Goal: Task Accomplishment & Management: Complete application form

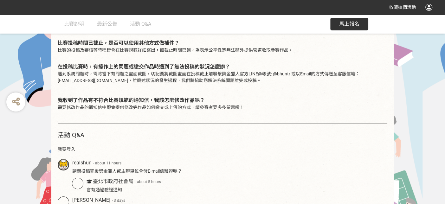
scroll to position [182, 0]
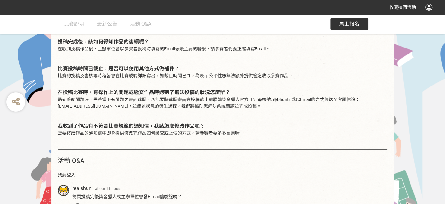
click at [255, 6] on div at bounding box center [429, 7] width 7 height 7
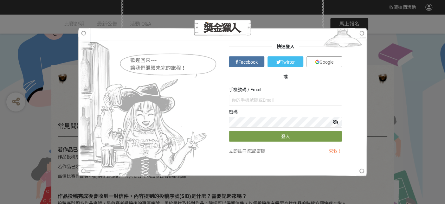
scroll to position [0, 0]
type input "[EMAIL_ADDRESS][DOMAIN_NAME]"
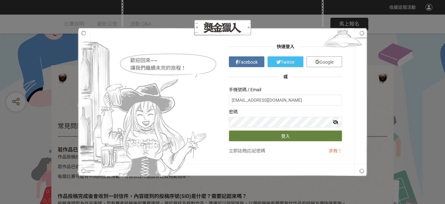
click at [255, 136] on button "登入" at bounding box center [285, 136] width 113 height 11
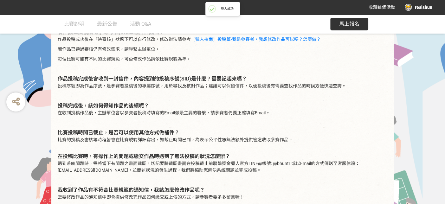
scroll to position [111, 0]
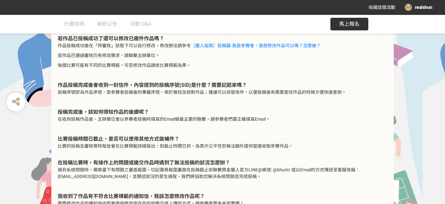
click at [255, 8] on div "realshun" at bounding box center [419, 7] width 28 height 7
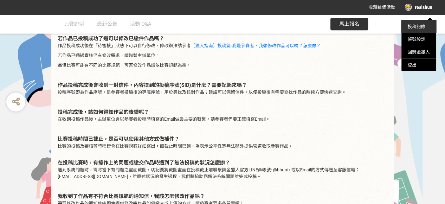
click at [255, 27] on link "投稿記錄" at bounding box center [417, 26] width 18 height 5
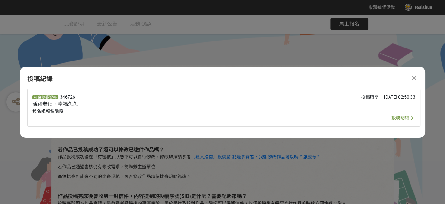
click at [255, 118] on span "投稿明細" at bounding box center [401, 117] width 18 height 5
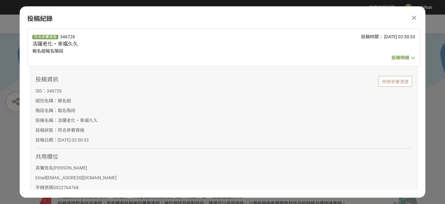
click at [255, 59] on span "投稿明細" at bounding box center [401, 57] width 18 height 5
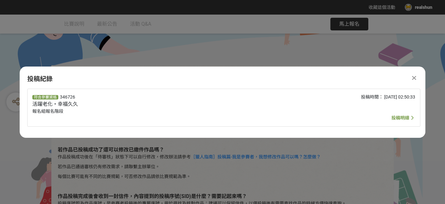
click at [255, 78] on icon at bounding box center [414, 78] width 4 height 6
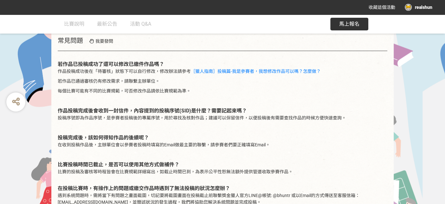
scroll to position [111, 0]
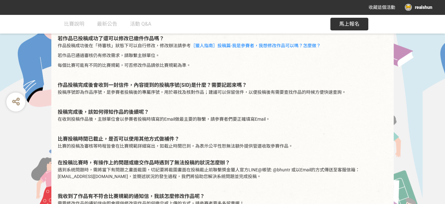
click at [255, 8] on div "realshun" at bounding box center [419, 7] width 28 height 7
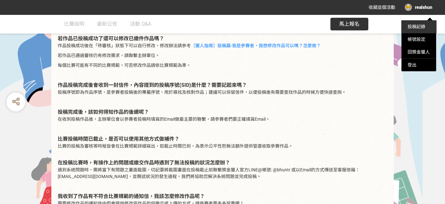
click at [255, 25] on link "投稿記錄" at bounding box center [417, 26] width 18 height 5
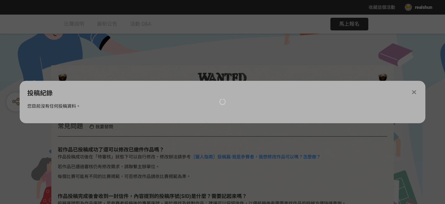
scroll to position [0, 0]
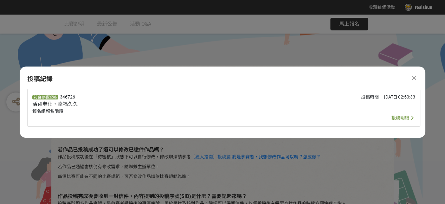
click at [255, 118] on span "投稿明細" at bounding box center [401, 117] width 18 height 5
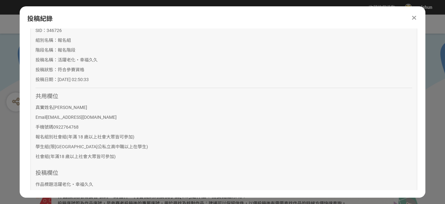
scroll to position [141, 0]
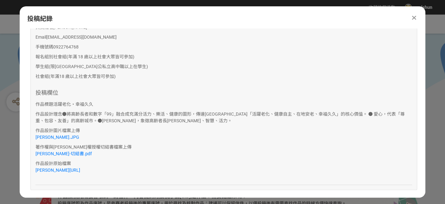
click at [255, 17] on icon at bounding box center [414, 18] width 4 height 6
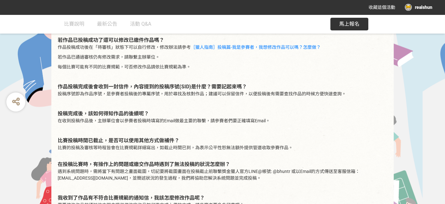
scroll to position [111, 0]
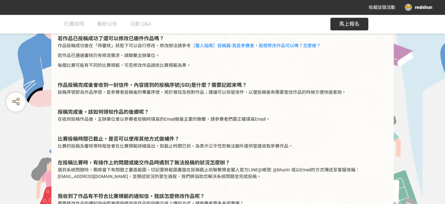
click at [255, 6] on div "realshun" at bounding box center [419, 7] width 28 height 7
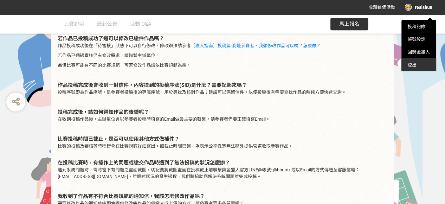
click at [255, 64] on div "登出" at bounding box center [419, 65] width 35 height 13
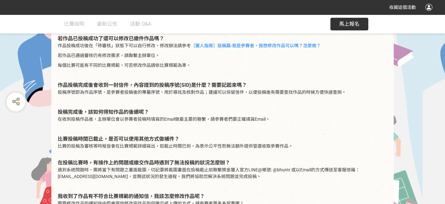
click at [255, 6] on div at bounding box center [429, 7] width 7 height 7
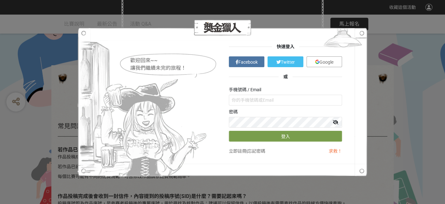
scroll to position [0, 0]
click at [231, 101] on input "[EMAIL_ADDRESS][DOMAIN_NAME]" at bounding box center [285, 100] width 113 height 11
type input "[EMAIL_ADDRESS][DOMAIN_NAME]"
click at [255, 121] on icon at bounding box center [336, 122] width 6 height 4
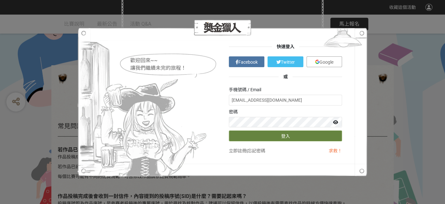
click at [255, 136] on button "登入" at bounding box center [285, 136] width 113 height 11
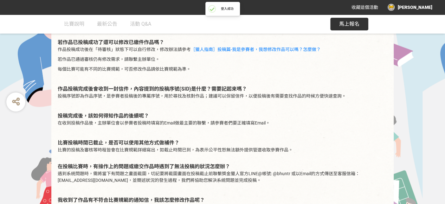
scroll to position [111, 0]
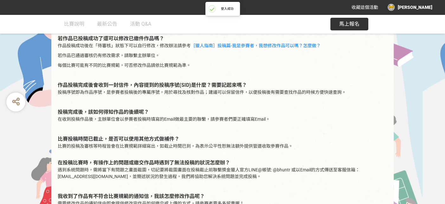
click at [255, 5] on div "[PERSON_NAME]" at bounding box center [410, 7] width 45 height 7
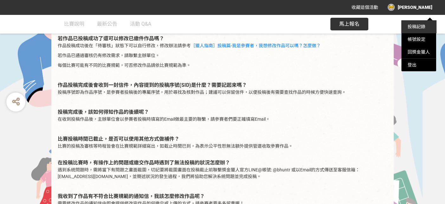
click at [255, 25] on link "投稿記錄" at bounding box center [417, 26] width 18 height 5
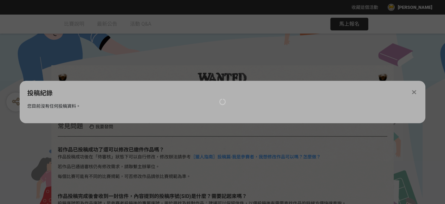
scroll to position [0, 0]
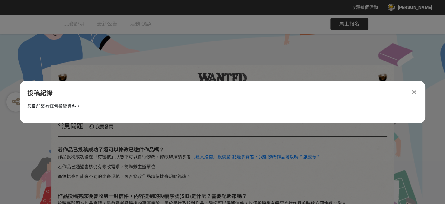
click at [255, 93] on icon at bounding box center [414, 92] width 4 height 6
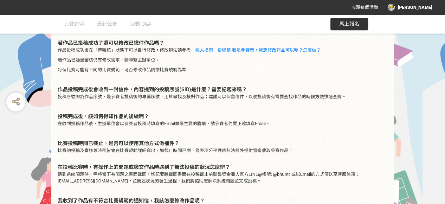
scroll to position [111, 0]
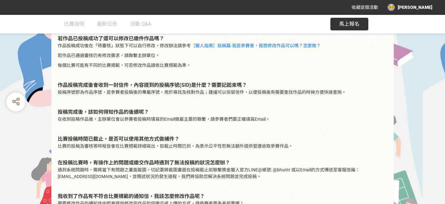
click at [255, 23] on span "馬上報名" at bounding box center [349, 24] width 20 height 6
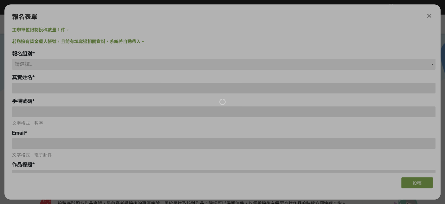
scroll to position [0, 0]
type input "[EMAIL_ADDRESS][DOMAIN_NAME]"
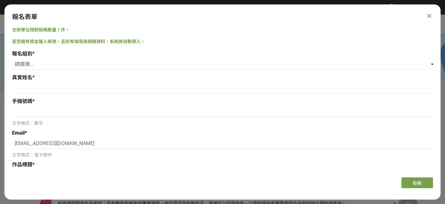
click at [255, 14] on icon at bounding box center [430, 16] width 4 height 6
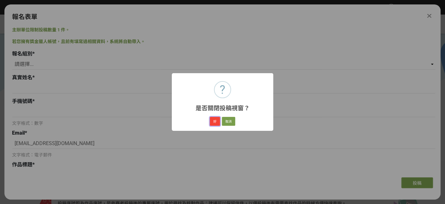
drag, startPoint x: 213, startPoint y: 121, endPoint x: 217, endPoint y: 120, distance: 4.2
click at [213, 120] on button "好" at bounding box center [215, 121] width 10 height 9
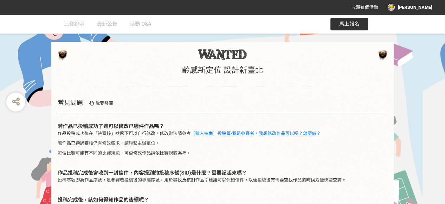
scroll to position [47, 0]
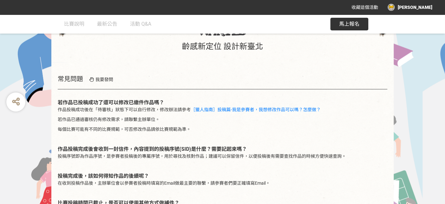
click at [255, 5] on div "[PERSON_NAME]" at bounding box center [410, 7] width 45 height 7
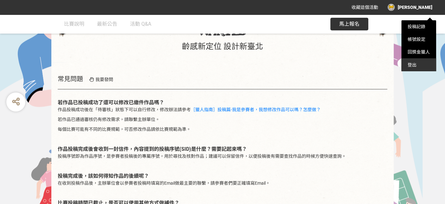
click at [255, 65] on div "登出" at bounding box center [419, 65] width 35 height 13
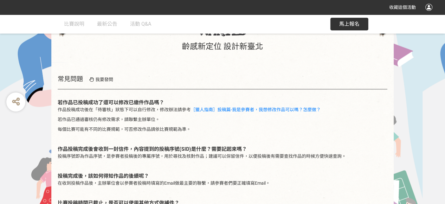
click at [255, 8] on div at bounding box center [429, 7] width 7 height 7
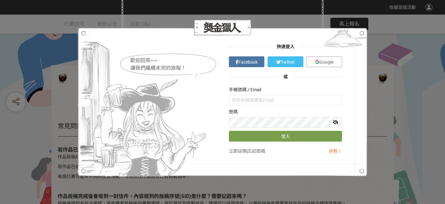
scroll to position [0, 0]
click at [231, 100] on input "[EMAIL_ADDRESS][DOMAIN_NAME]" at bounding box center [285, 100] width 113 height 11
click at [255, 137] on button "登入" at bounding box center [285, 136] width 113 height 11
click at [246, 99] on input "[PERSON_NAME]" at bounding box center [285, 100] width 113 height 11
drag, startPoint x: 246, startPoint y: 99, endPoint x: 219, endPoint y: 100, distance: 27.6
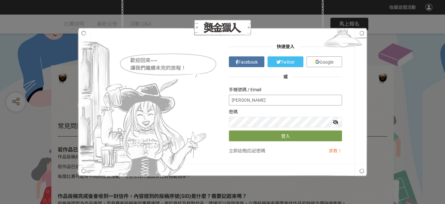
click at [219, 100] on div "快速登入 Facebook Twitter Google 或 手機號碼 / Email [PERSON_NAME] 密碼 登入 立即註冊 | 忘記密碼 求救！" at bounding box center [223, 102] width 252 height 130
type input "[EMAIL_ADDRESS][DOMAIN_NAME]"
click at [255, 121] on icon at bounding box center [336, 122] width 6 height 4
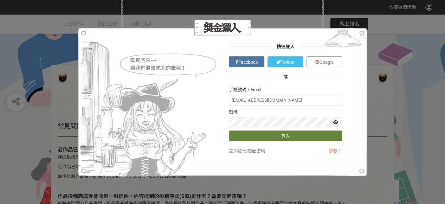
click at [255, 136] on button "登入" at bounding box center [285, 136] width 113 height 11
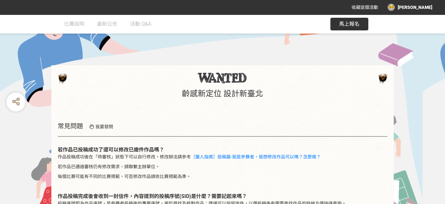
click at [255, 22] on span "馬上報名" at bounding box center [349, 24] width 20 height 6
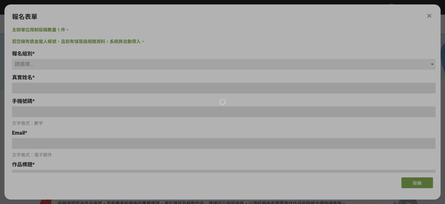
type input "[EMAIL_ADDRESS][DOMAIN_NAME]"
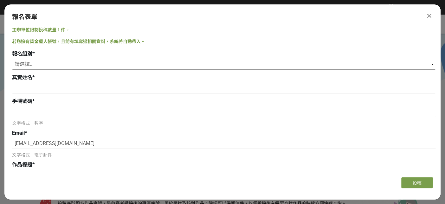
click at [23, 63] on select "請選擇... 學生組(限[GEOGRAPHIC_DATA]公私立高中職以上在學生) 社會組(年滿 18 歲以上社會大眾皆可參加)" at bounding box center [224, 64] width 424 height 11
select select "社會組(年滿 18 歲以上社會大眾皆可參加)"
click at [12, 59] on select "請選擇... 學生組(限[GEOGRAPHIC_DATA]公私立高中職以上在學生) 社會組(年滿 18 歲以上社會大眾皆可參加)" at bounding box center [224, 64] width 424 height 11
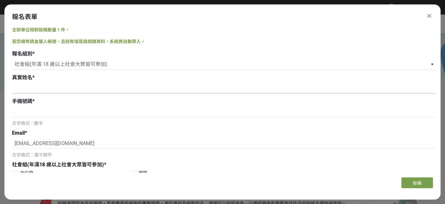
click at [26, 86] on input at bounding box center [224, 88] width 424 height 11
type input "X"
type input "[PERSON_NAME]"
click at [21, 113] on input at bounding box center [224, 112] width 424 height 11
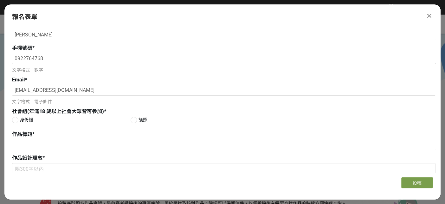
scroll to position [70, 0]
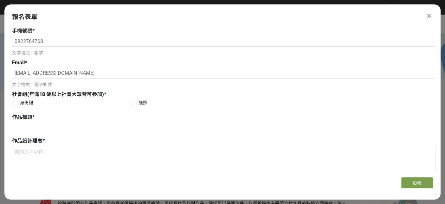
type input "0922764768"
click at [12, 102] on div at bounding box center [15, 103] width 6 height 6
radio input "true"
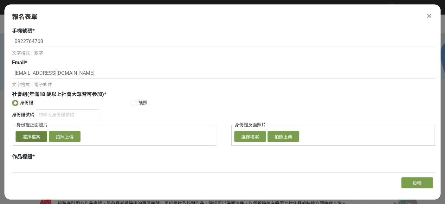
click at [29, 138] on button "選擇檔案" at bounding box center [32, 136] width 32 height 11
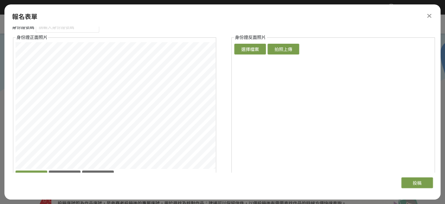
scroll to position [176, 0]
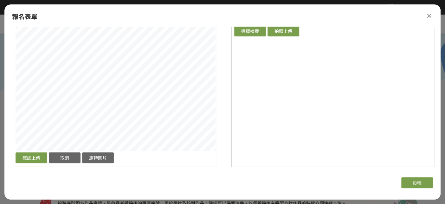
click at [222, 23] on div "報名表單 主辦單位限制投稿數量 1 件。 若您擁有獎金獵人帳號，且前有填寫過相關資料，系統將自動帶入。 報名組別 * 請選擇... 學生組(限[GEOGRAP…" at bounding box center [222, 100] width 436 height 192
click at [32, 159] on button "確認上傳" at bounding box center [32, 158] width 32 height 11
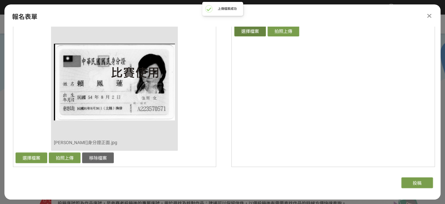
click at [249, 31] on button "選擇檔案" at bounding box center [250, 31] width 32 height 11
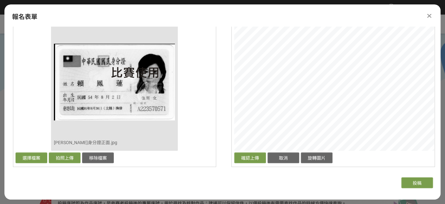
click at [220, 152] on div "身份證號碼 身份證正面照片 確認上傳 取消 旋轉圖片 移除檔案 [PERSON_NAME]身分證正面.jpg 選擇檔案 拍照上傳 移除檔案 身份證反面照片 確…" at bounding box center [224, 85] width 424 height 163
click at [255, 0] on html "收藏這個活動 [PERSON_NAME] 此網站由獎金獵人建置，若有網站建置需求 可洽 LINE: @irv0112w 分享 報名表單 主辦單位限制投稿數量 …" at bounding box center [222, 0] width 445 height 0
click at [255, 20] on div "報名表單 主辦單位限制投稿數量 1 件。 若您擁有獎金獵人帳號，且前有填寫過相關資料，系統將自動帶入。 報名組別 * 請選擇... 學生組(限[GEOGRAP…" at bounding box center [222, 100] width 436 height 192
click at [255, 18] on div "報名表單 主辦單位限制投稿數量 1 件。 若您擁有獎金獵人帳號，且前有填寫過相關資料，系統將自動帶入。 報名組別 * 請選擇... 學生組(限[GEOGRAP…" at bounding box center [222, 100] width 436 height 192
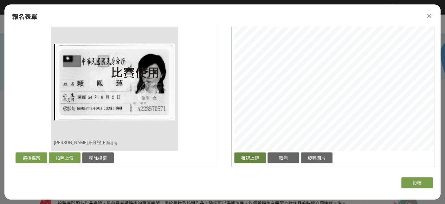
click at [251, 159] on button "確認上傳" at bounding box center [250, 158] width 32 height 11
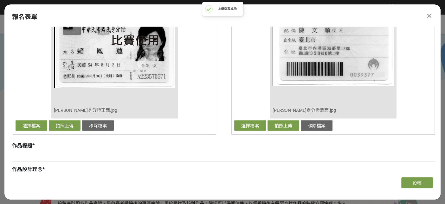
scroll to position [211, 0]
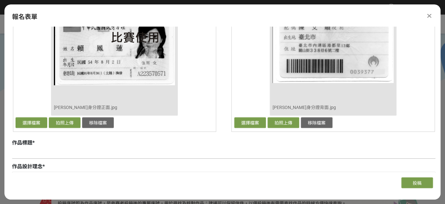
click at [13, 153] on input at bounding box center [224, 153] width 424 height 11
type input "C"
click at [70, 151] on input "活躍老CJ84" at bounding box center [224, 153] width 424 height 11
drag, startPoint x: 28, startPoint y: 153, endPoint x: 82, endPoint y: 154, distance: 53.9
click at [82, 154] on input "活躍老CJ84師" at bounding box center [224, 153] width 424 height 11
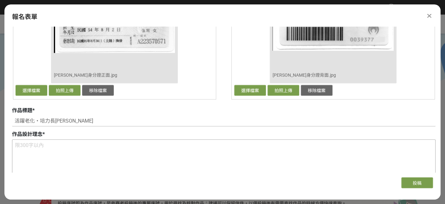
scroll to position [282, 0]
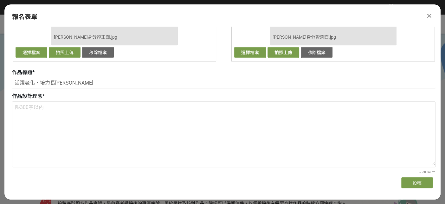
drag, startPoint x: 61, startPoint y: 84, endPoint x: 11, endPoint y: 80, distance: 50.0
click at [12, 80] on input "活躍老化‧培力長[PERSON_NAME]" at bounding box center [224, 83] width 424 height 11
type input "活躍老化‧培力長[PERSON_NAME]"
click at [25, 107] on textarea at bounding box center [223, 133] width 423 height 63
paste textarea "以快樂、活力的老人為形象標誌，象徵響應世界 衛生組織「活躍老化」與「健康老化」的政策， 推動「高齡友善城市」，減少障礙、增進參與， 營造適合長者在地安老、樂活…"
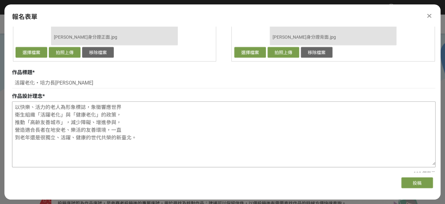
click at [122, 106] on textarea "以快樂、活力的老人為形象標誌，象徵響應世界 衛生組織「活躍老化」與「健康老化」的政策， 推動「高齡友善城市」，減少障礙、增進參與， 營造適合長者在地安老、樂活…" at bounding box center [223, 133] width 423 height 63
click at [13, 106] on textarea "以快樂、活力的老人為形象標誌，象徵響應世界 衛生組織「活躍老化」與「健康老化」的政策， 推動「高齡友善城市」，減少障礙、增進參與， 營造適合長者在地安老、樂活…" at bounding box center [223, 133] width 423 height 63
click at [129, 103] on textarea "以快樂、活力的老人為形象標誌，象徵響應世界 衛生組織「活躍老化」與「健康老化」的政策， 推動「高齡友善城市」，減少障礙、增進參與， 營造適合長者在地安老、樂活…" at bounding box center [223, 133] width 423 height 63
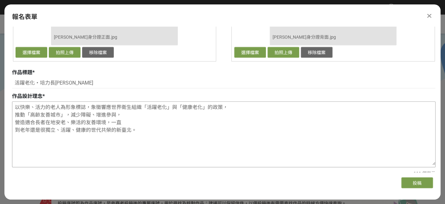
click at [235, 106] on textarea "以快樂、活力的老人為形象標誌，象徵響應世界衛生組織「活躍老化」與「健康老化」的政策， 推動「高齡友善城市」，減少障礙、增進參與， 營造適合長者在地安老、樂活的…" at bounding box center [223, 133] width 423 height 63
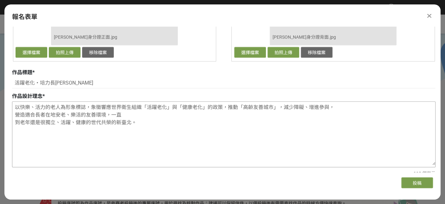
click at [255, 105] on textarea "以快樂、活力的老人為形象標誌，象徵響應世界衛生組織「活躍老化」與「健康老化」的政策，推動「高齡友善城市」，減少障礙、增進參與， 營造適合長者在地安老、樂活的友…" at bounding box center [223, 133] width 423 height 63
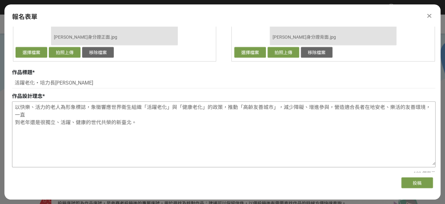
click at [48, 115] on textarea "以快樂、活力的老人為形象標誌，象徵響應世界衛生組織「活躍老化」與「健康老化」的政策，推動「高齡友善城市」，減少障礙、增進參與，營造適合長者在地安老、樂活的友善…" at bounding box center [223, 133] width 423 height 63
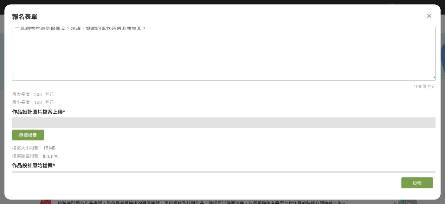
scroll to position [388, 0]
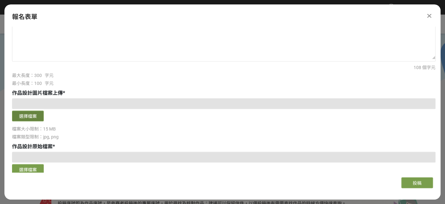
click at [30, 115] on button "選擇檔案" at bounding box center [28, 116] width 32 height 11
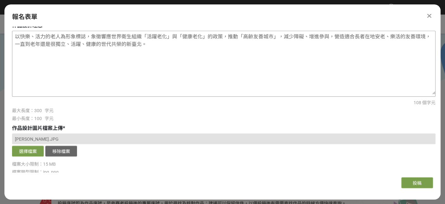
scroll to position [317, 0]
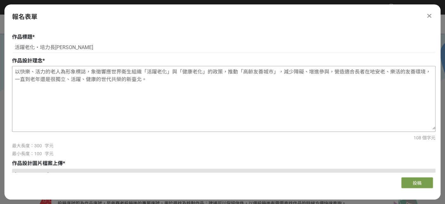
click at [42, 70] on textarea "以快樂、活力的老人為形象標誌，象徵響應世界衛生組織「活躍老化」與「健康老化」的政策，推動「高齡友善城市」，減少障礙、增進參與，營造適合長者在地安老、樂活的友善…" at bounding box center [223, 97] width 423 height 63
paste textarea "、長[PERSON_NAME]"
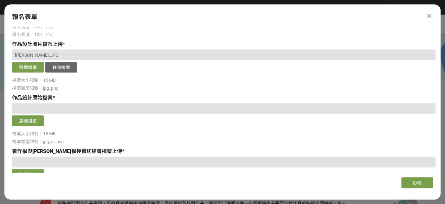
scroll to position [423, 0]
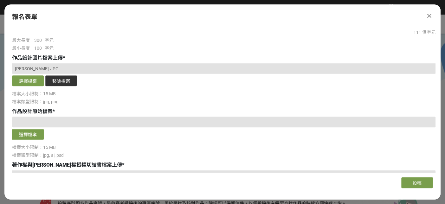
type textarea "以快樂、活力、長青的老人為形象標誌，象徵響應世界衛生組織「活躍老化」與「健康老化」的政策，推動「高齡友善城市」，減少障礙、增進參與，營造適合長者在地安老、樂活…"
click at [57, 82] on button "移除檔案" at bounding box center [61, 80] width 32 height 11
click at [29, 81] on button "選擇檔案" at bounding box center [28, 80] width 32 height 11
click at [56, 79] on button "移除檔案" at bounding box center [61, 80] width 32 height 11
click at [31, 79] on button "選擇檔案" at bounding box center [28, 80] width 32 height 11
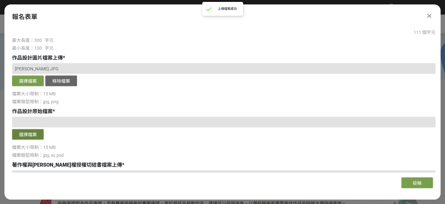
click at [32, 133] on button "選擇檔案" at bounding box center [28, 134] width 32 height 11
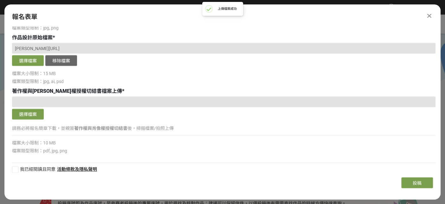
scroll to position [501, 0]
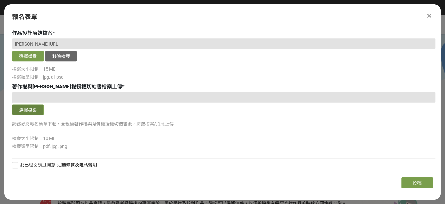
click at [29, 108] on button "選擇檔案" at bounding box center [28, 109] width 32 height 11
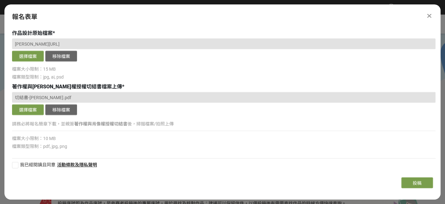
click at [12, 164] on div at bounding box center [15, 165] width 6 height 6
checkbox input "true"
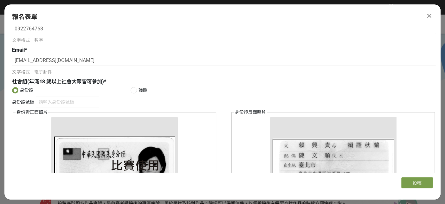
scroll to position [78, 0]
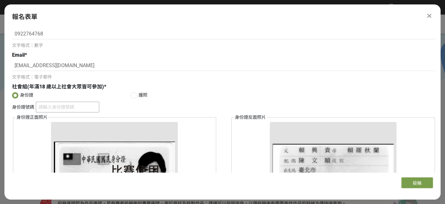
click at [44, 105] on input "身份證號碼" at bounding box center [67, 107] width 63 height 11
type input "＿"
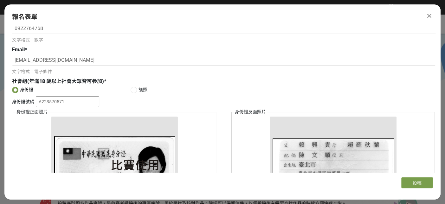
scroll to position [176, 0]
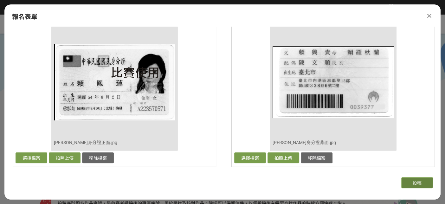
type input "A223570571"
click at [255, 183] on span "投稿" at bounding box center [417, 183] width 9 height 5
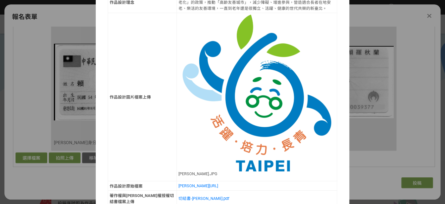
scroll to position [508, 0]
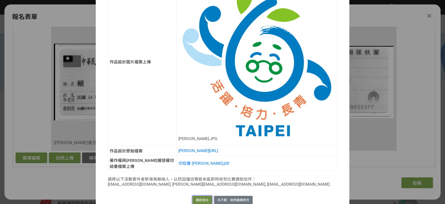
click at [197, 196] on button "確認送出" at bounding box center [203, 200] width 20 height 9
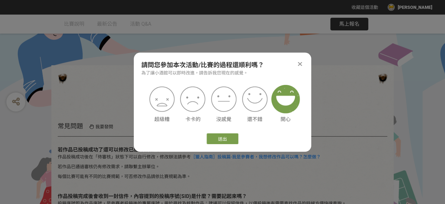
click at [255, 108] on img at bounding box center [286, 99] width 29 height 29
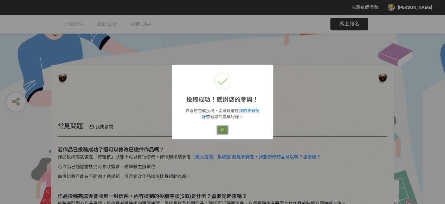
click at [224, 129] on button "好" at bounding box center [223, 130] width 10 height 9
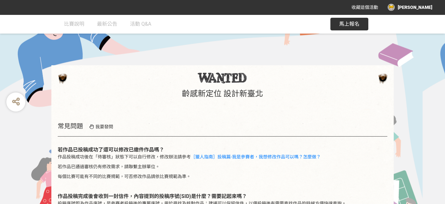
click at [255, 9] on div "[PERSON_NAME]" at bounding box center [410, 7] width 45 height 7
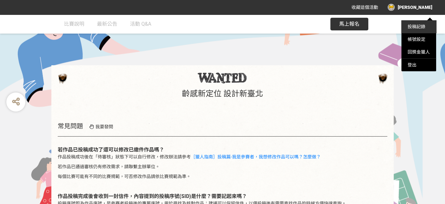
click at [255, 27] on link "投稿記錄" at bounding box center [417, 26] width 18 height 5
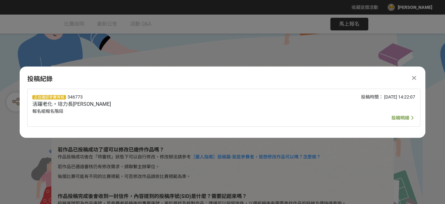
click at [255, 116] on span "投稿明細" at bounding box center [401, 117] width 18 height 5
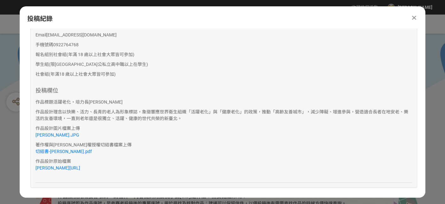
scroll to position [0, 0]
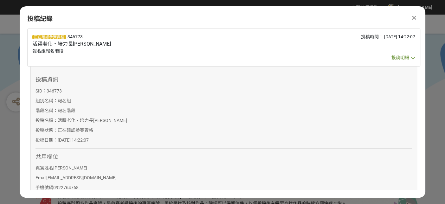
click at [255, 17] on icon at bounding box center [414, 18] width 4 height 6
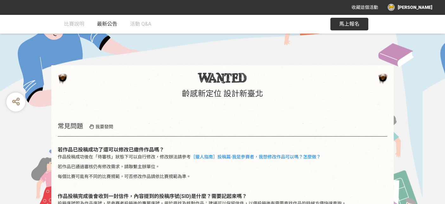
click at [108, 26] on span "最新公告" at bounding box center [107, 24] width 20 height 6
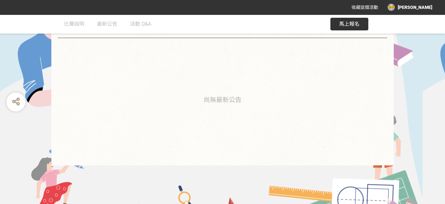
scroll to position [19, 0]
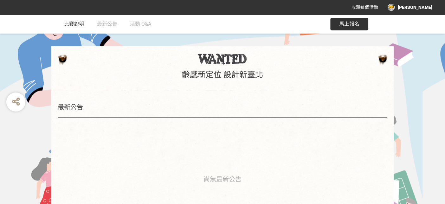
click at [67, 24] on span "比賽說明" at bounding box center [74, 24] width 20 height 6
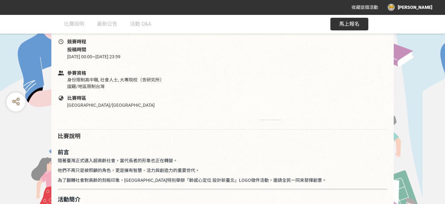
scroll to position [211, 0]
